Goal: Navigation & Orientation: Go to known website

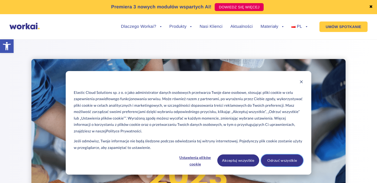
click at [286, 160] on button "Odrzuć wszystkie" at bounding box center [282, 160] width 42 height 12
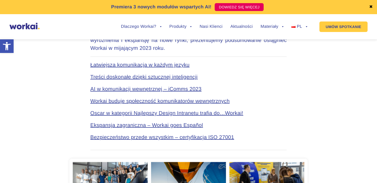
scroll to position [310, 0]
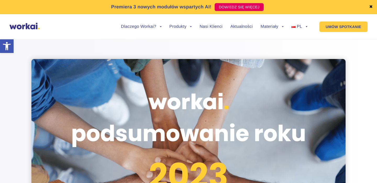
click at [28, 24] on img at bounding box center [24, 26] width 30 height 7
